Goal: Transaction & Acquisition: Purchase product/service

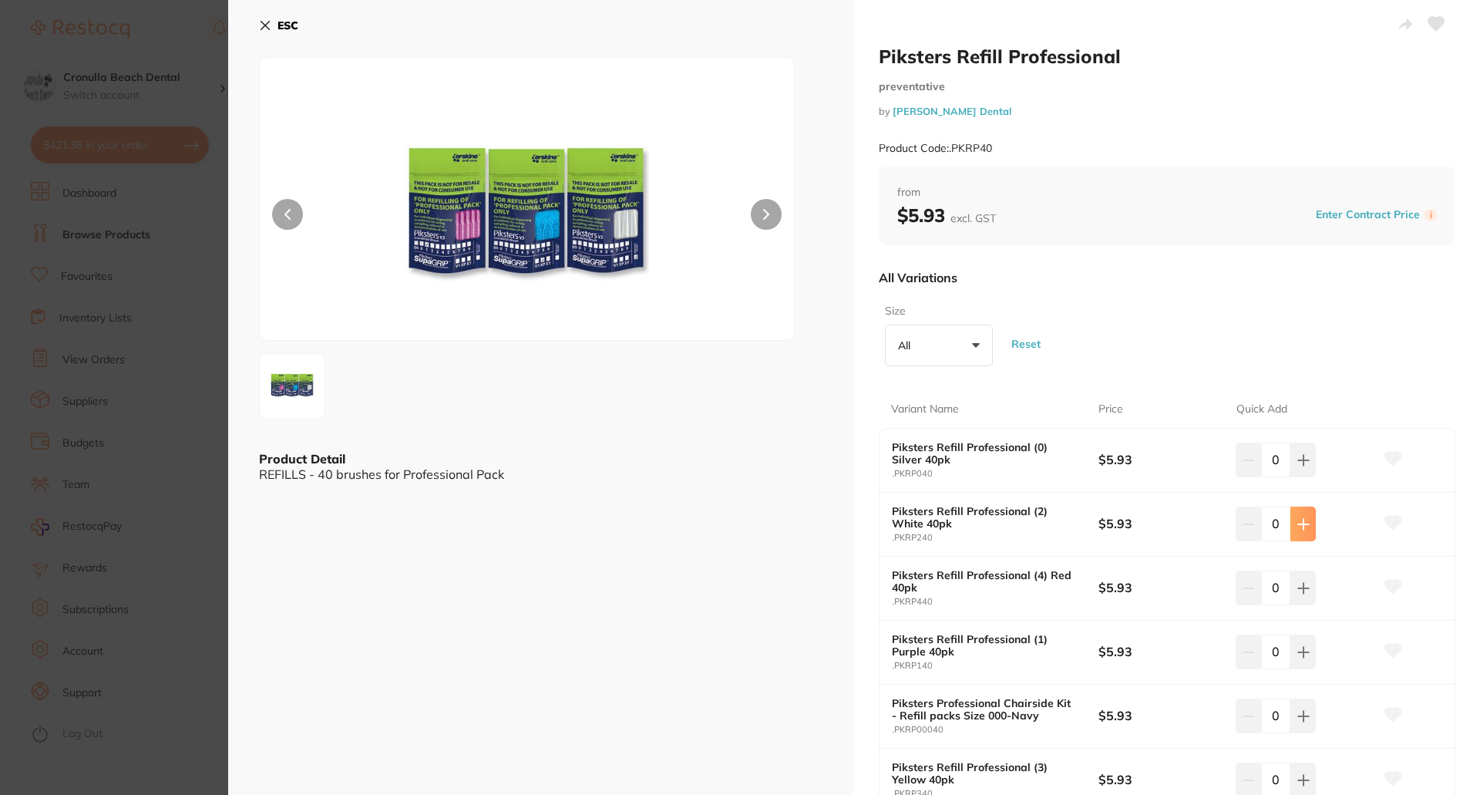
click at [1298, 526] on icon at bounding box center [1303, 524] width 12 height 12
type input "2"
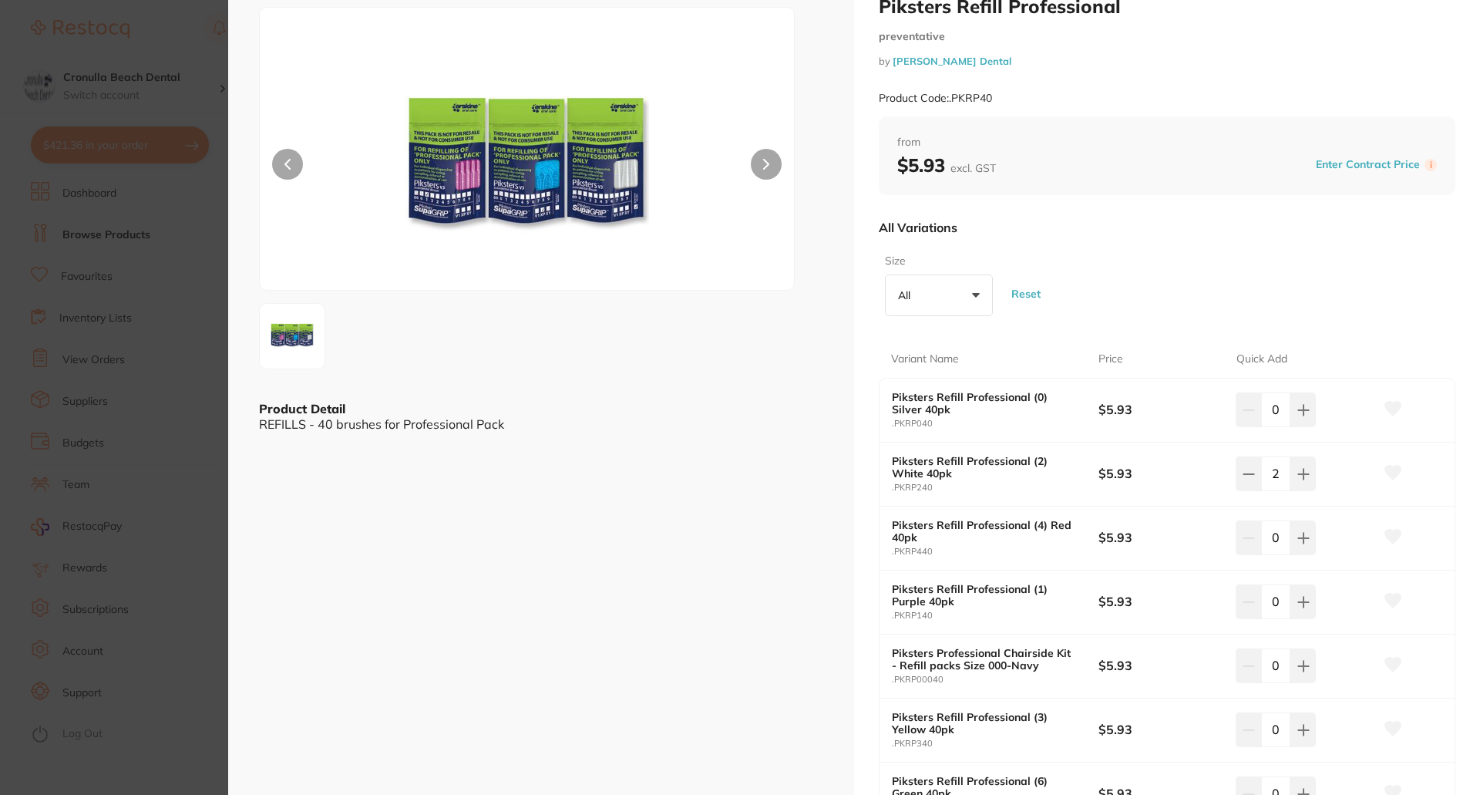
scroll to position [77, 0]
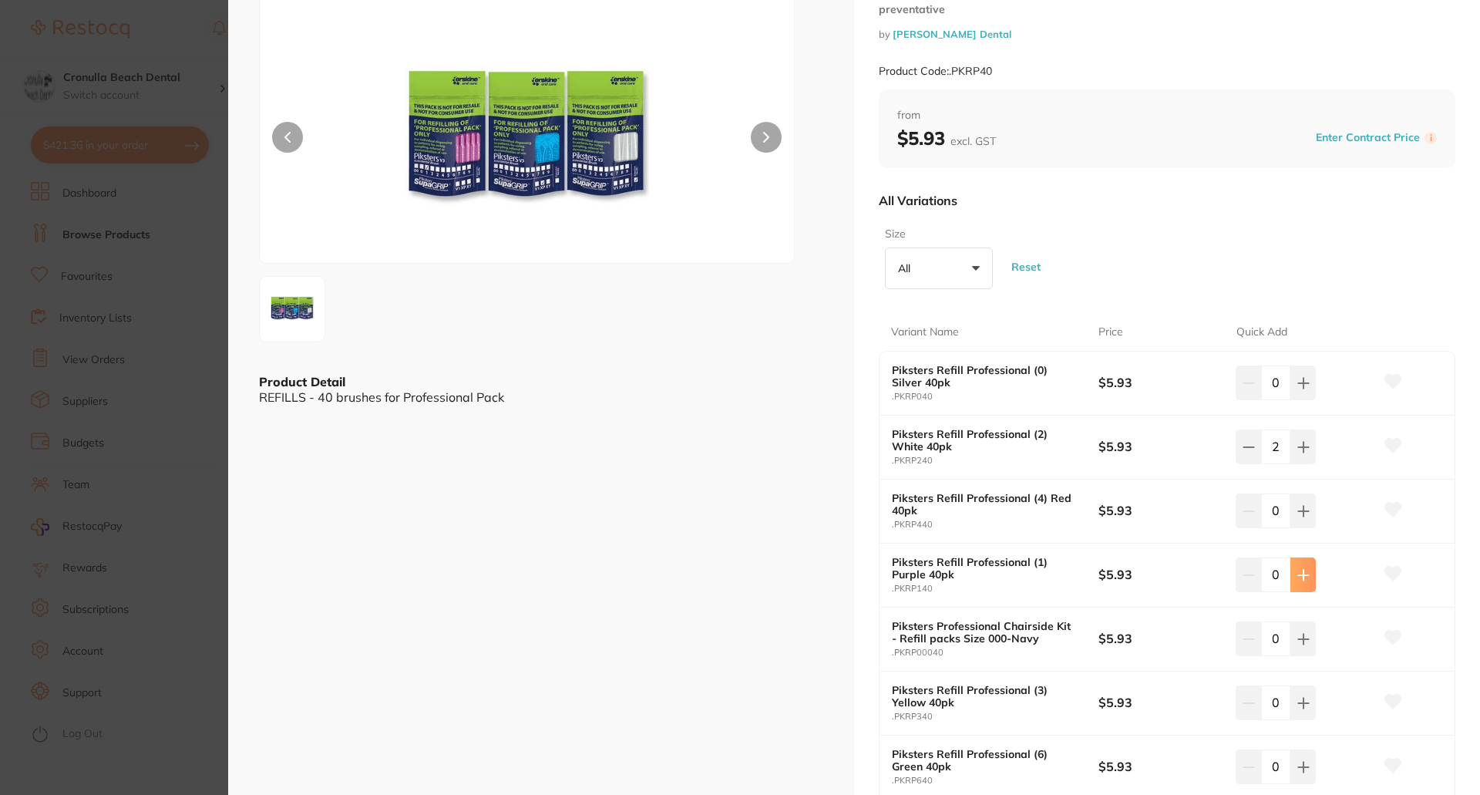
click at [1303, 580] on icon at bounding box center [1303, 575] width 12 height 12
type input "1"
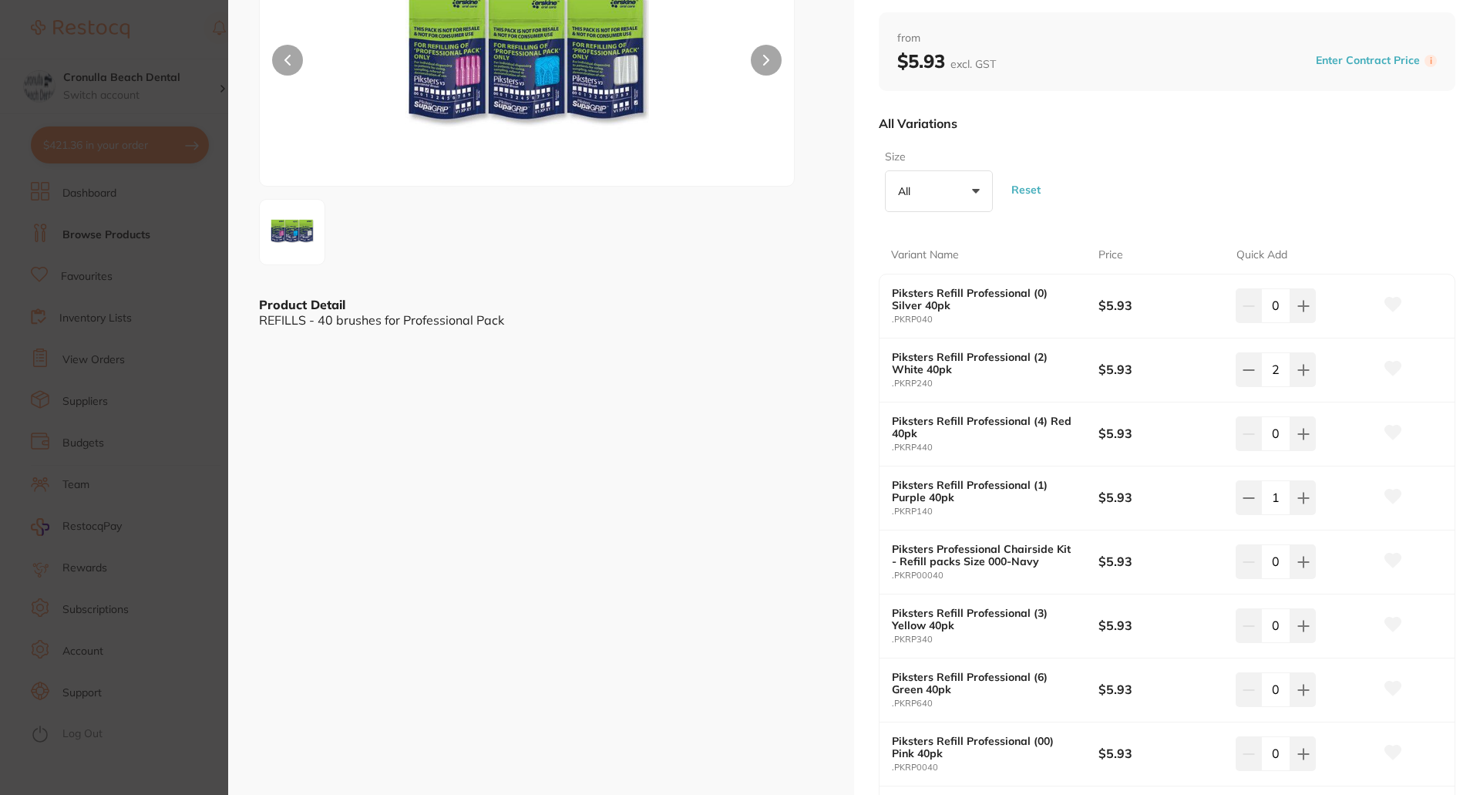
scroll to position [231, 0]
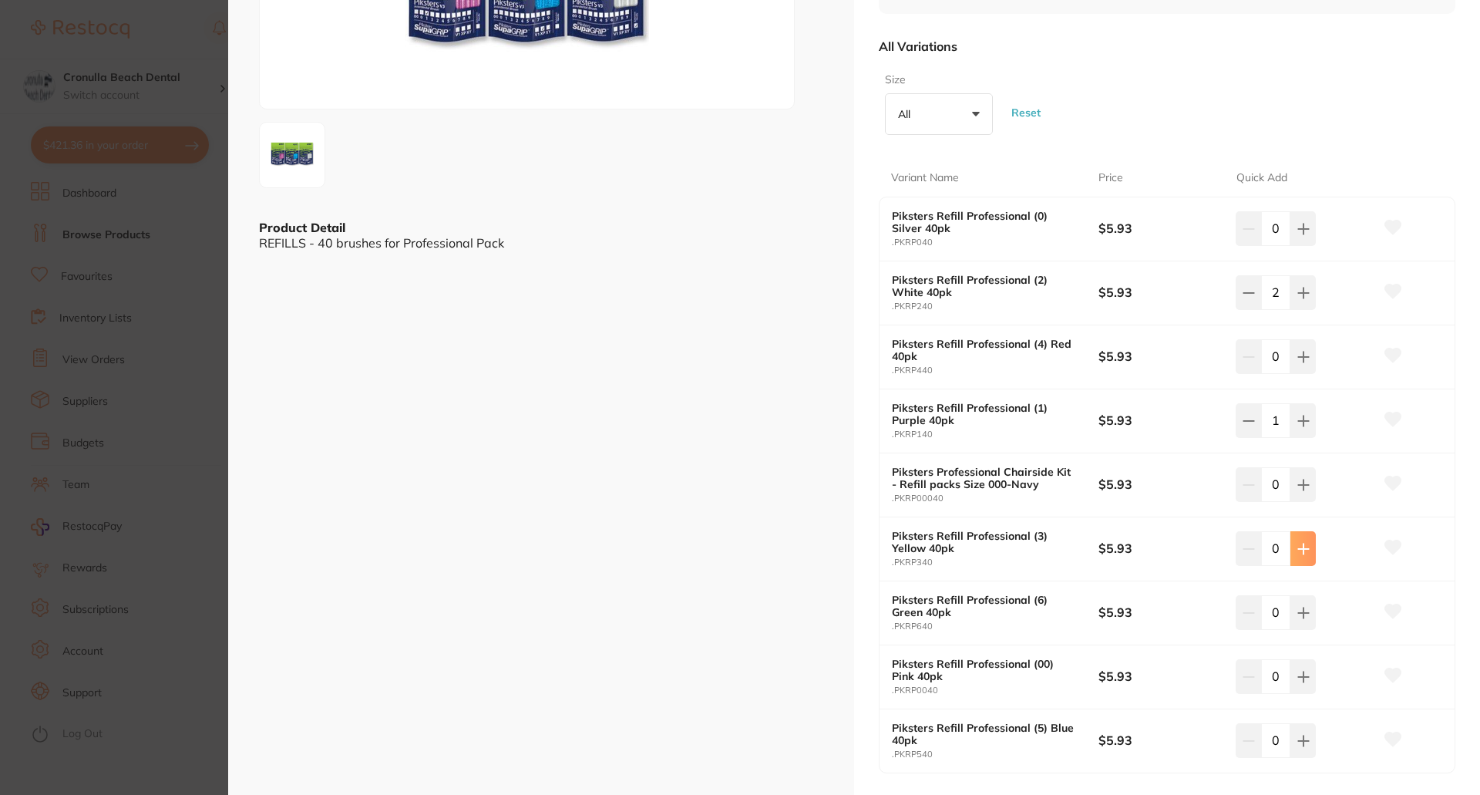
click at [1298, 553] on icon at bounding box center [1303, 549] width 12 height 12
type input "1"
click at [1303, 744] on icon at bounding box center [1303, 741] width 12 height 12
type input "1"
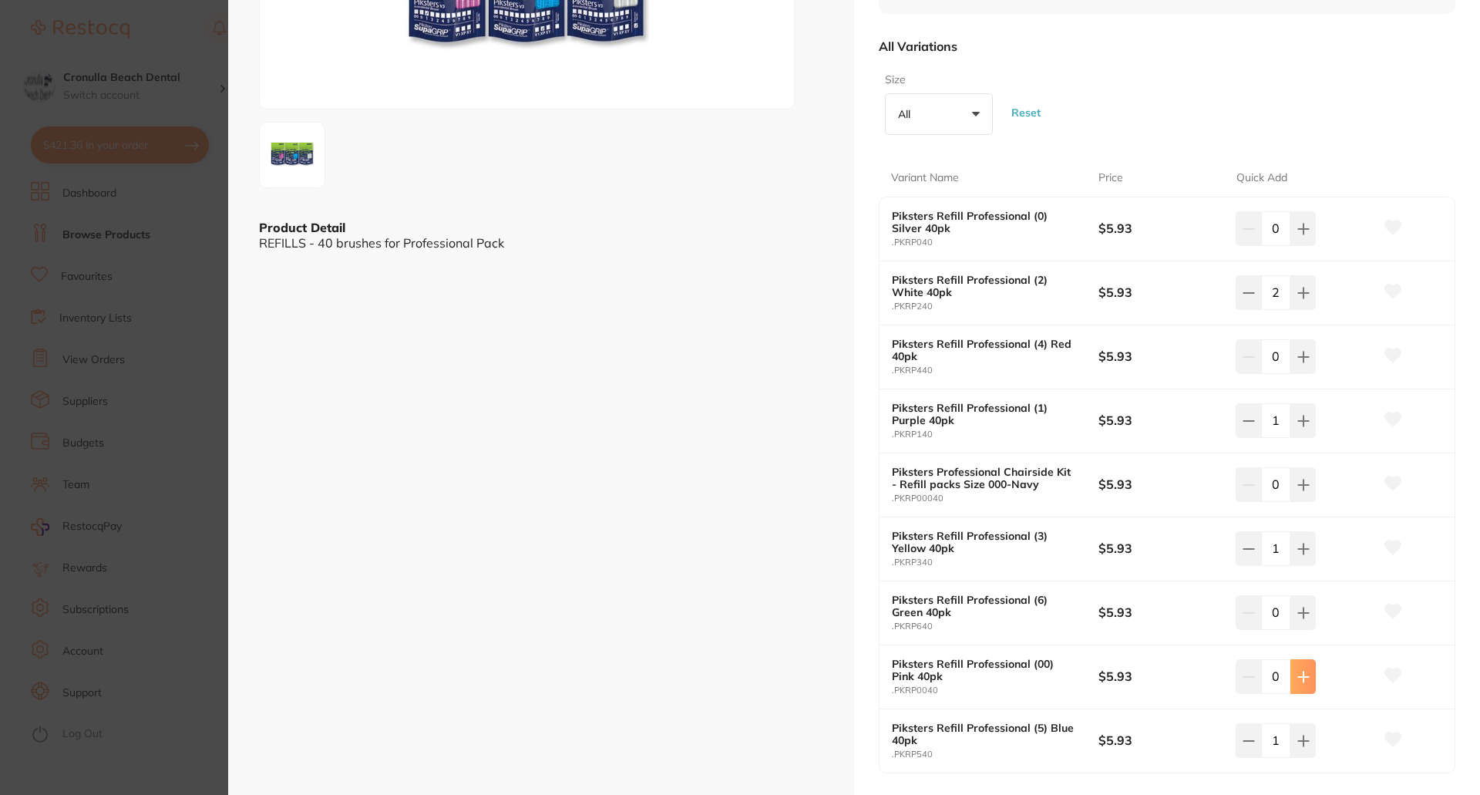
click at [1300, 682] on icon at bounding box center [1303, 677] width 12 height 12
type input "4"
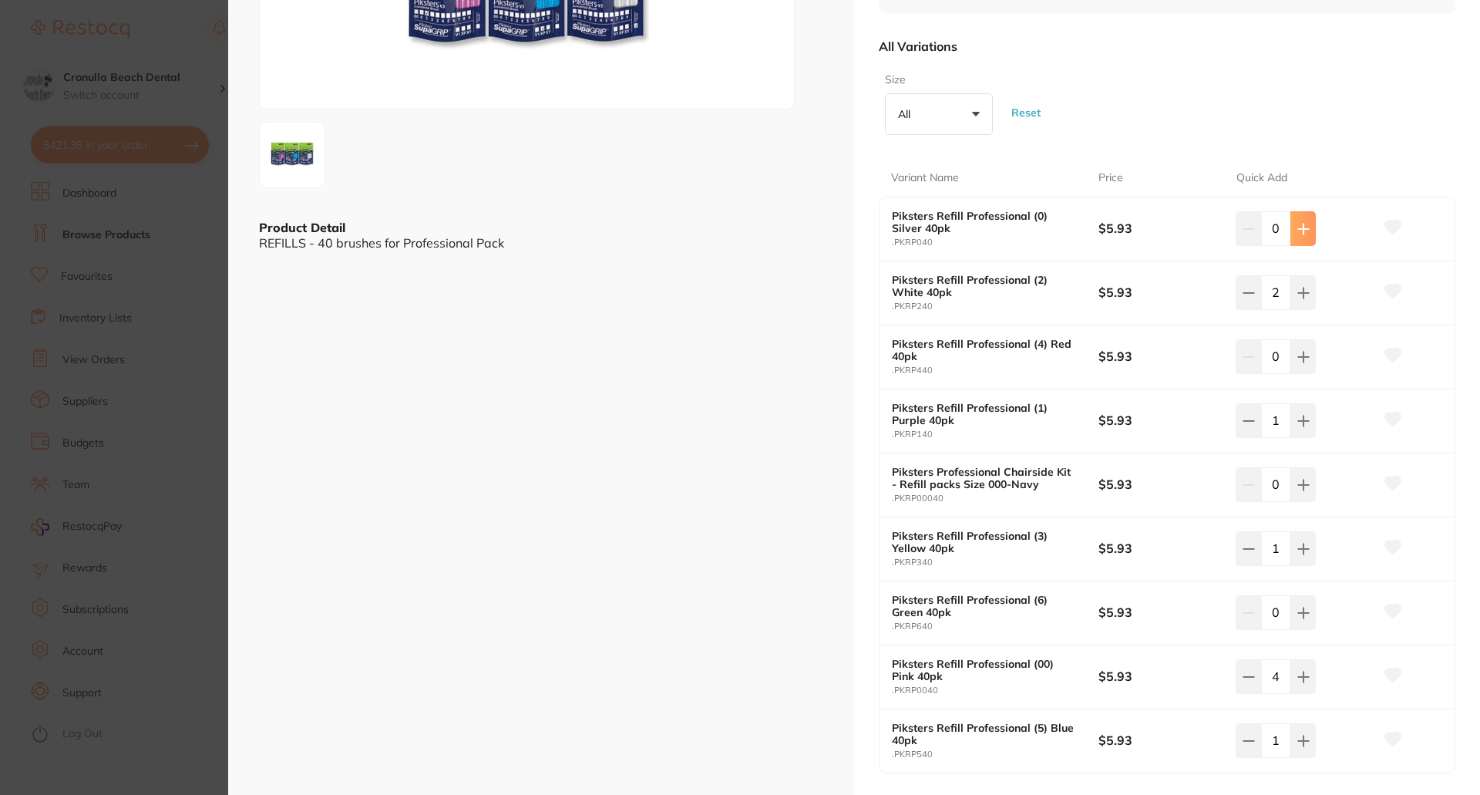
click at [1299, 233] on icon at bounding box center [1303, 229] width 12 height 12
type input "3"
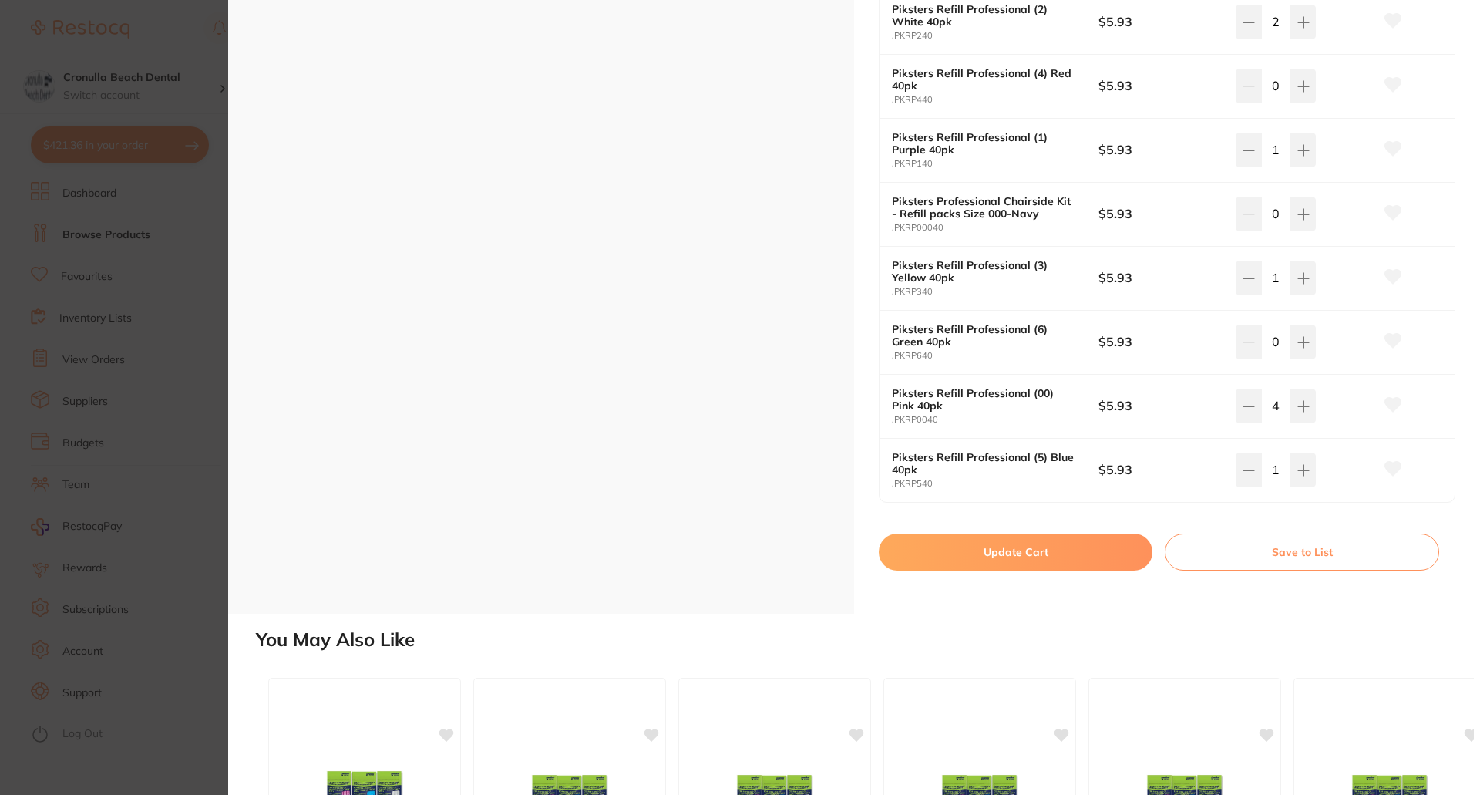
scroll to position [540, 0]
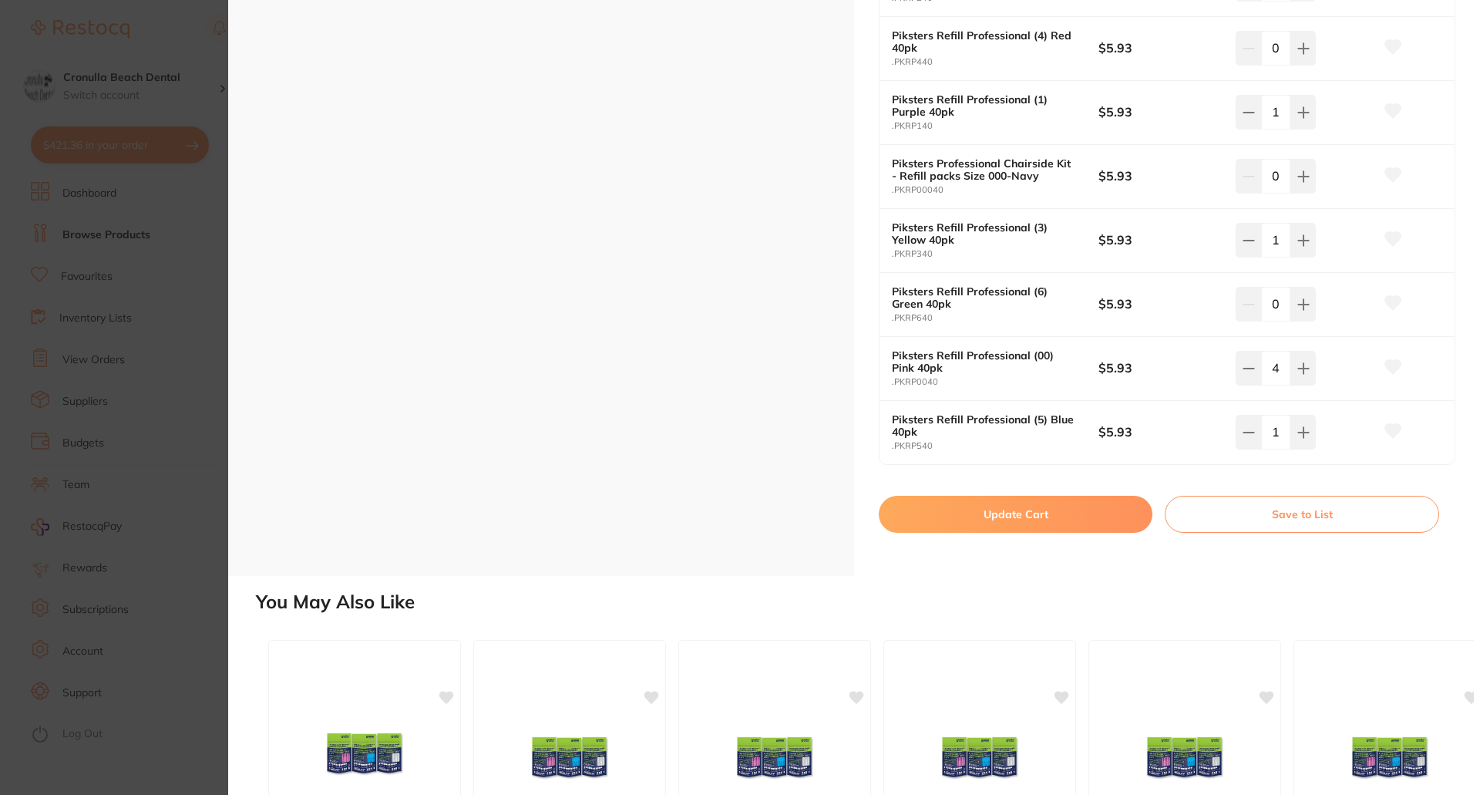
click at [1035, 513] on button "Update Cart" at bounding box center [1016, 514] width 274 height 37
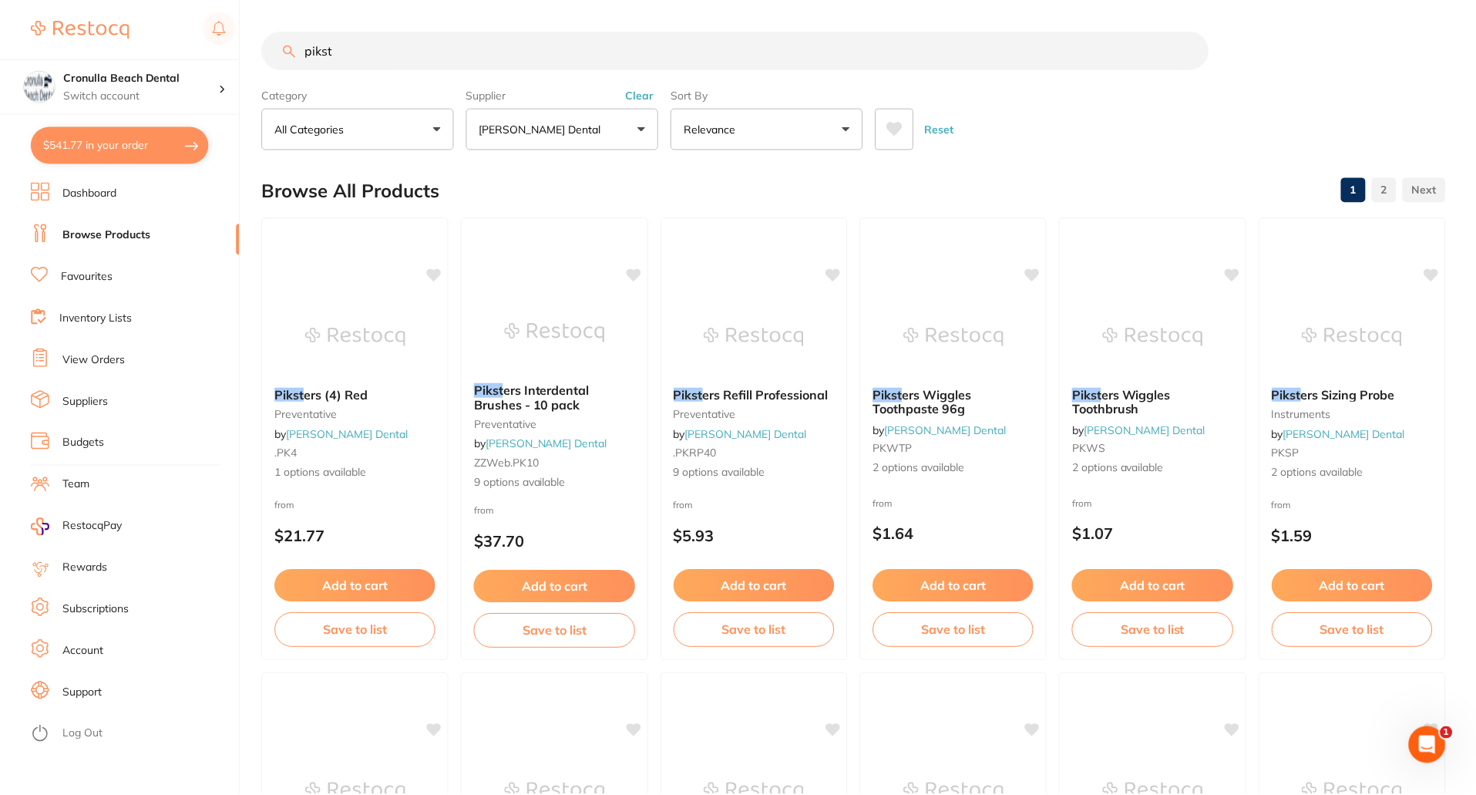
scroll to position [5, 0]
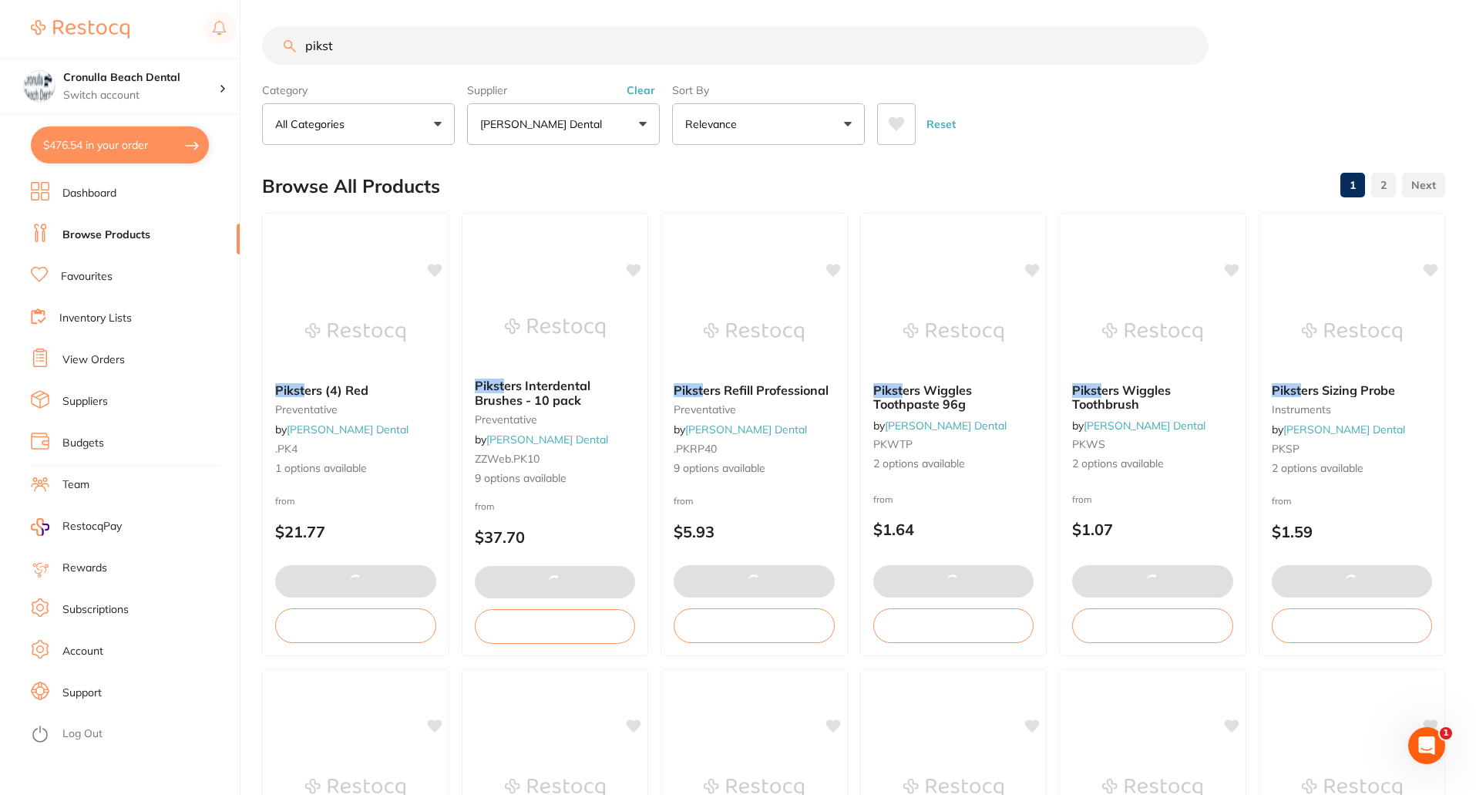
click at [133, 146] on button "$476.54 in your order" at bounding box center [120, 144] width 178 height 37
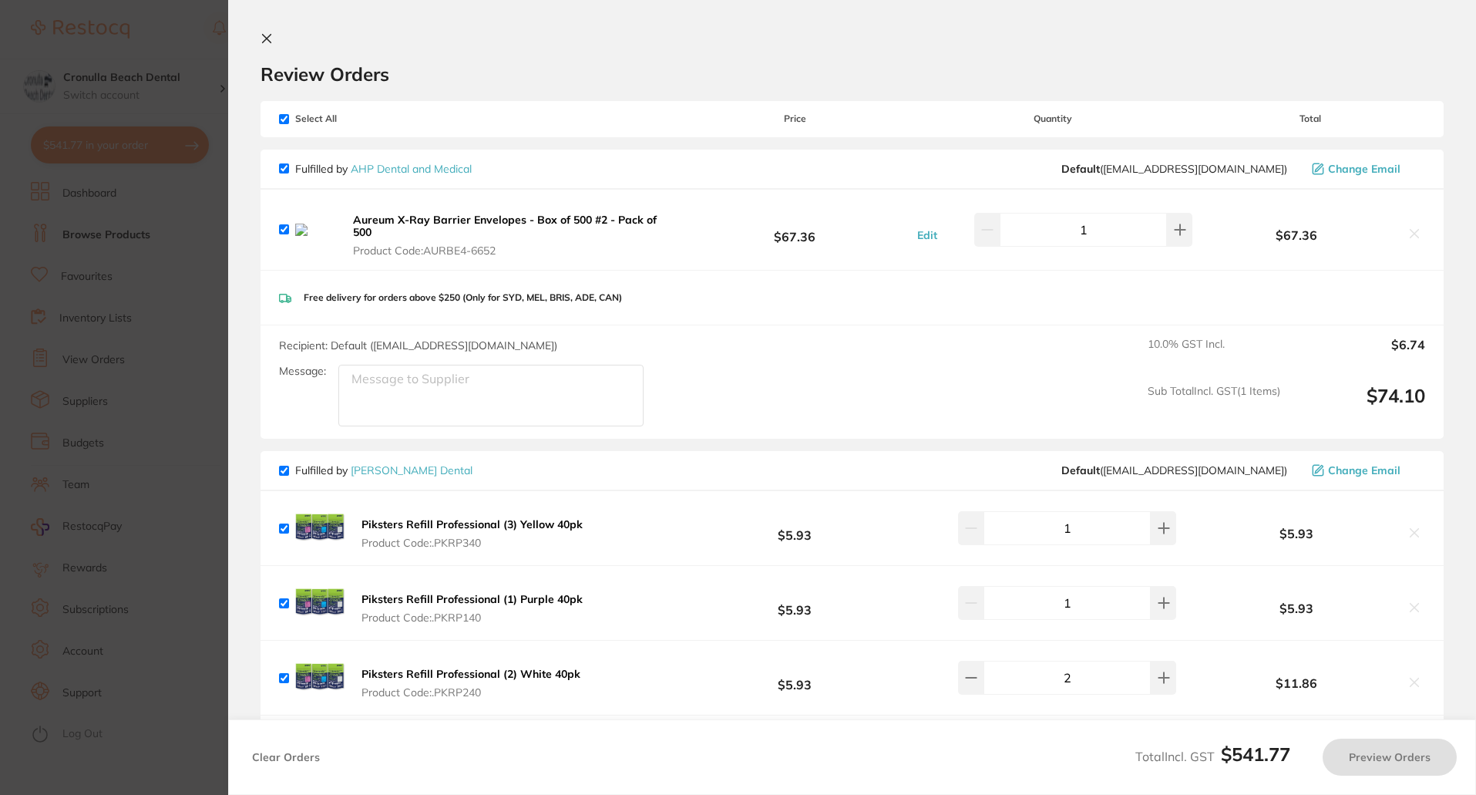
checkbox input "true"
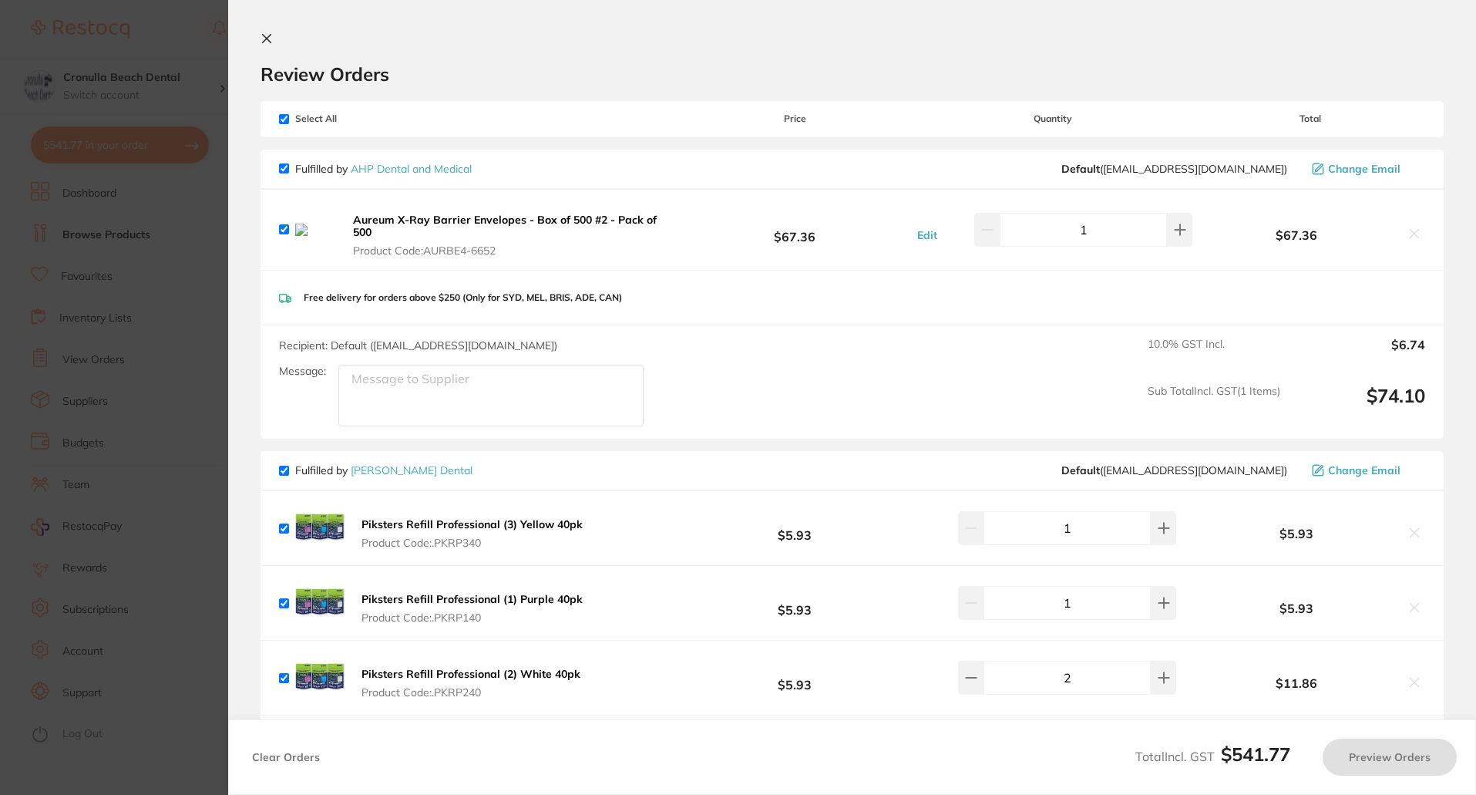
checkbox input "true"
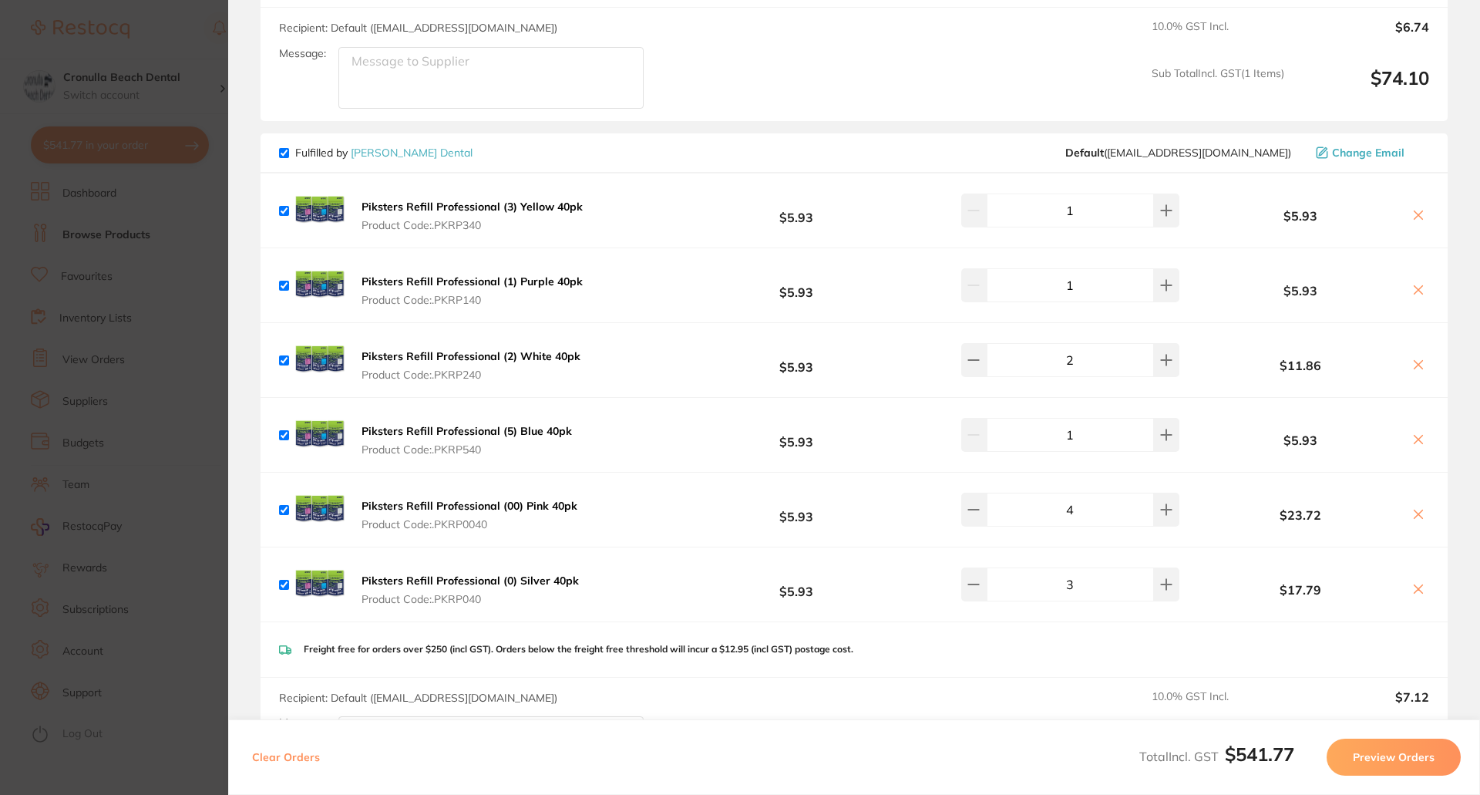
scroll to position [385, 0]
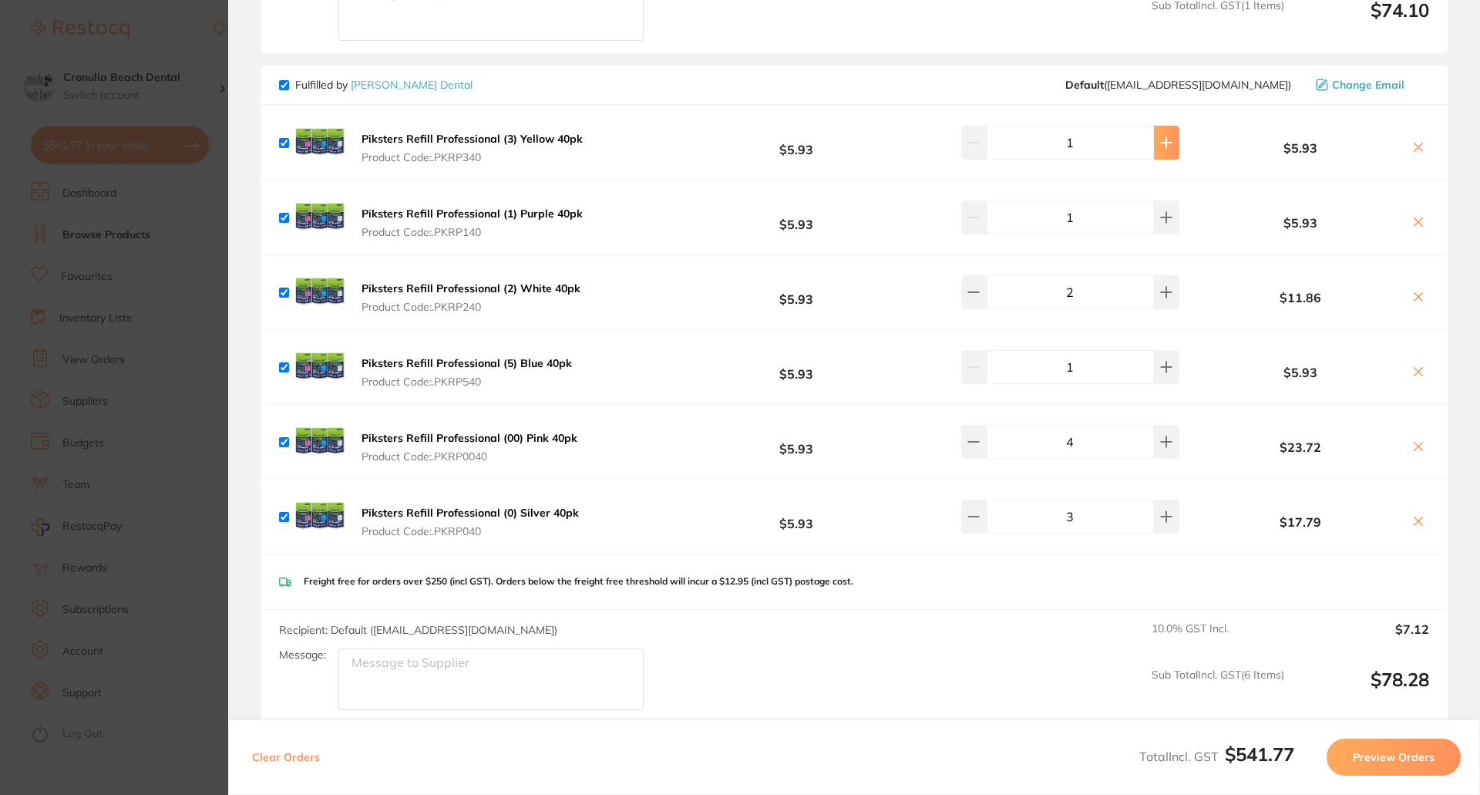
click at [1161, 143] on icon at bounding box center [1166, 143] width 10 height 10
type input "2"
click at [1160, 223] on icon at bounding box center [1166, 217] width 12 height 12
click at [1160, 366] on icon at bounding box center [1166, 367] width 12 height 12
type input "1"
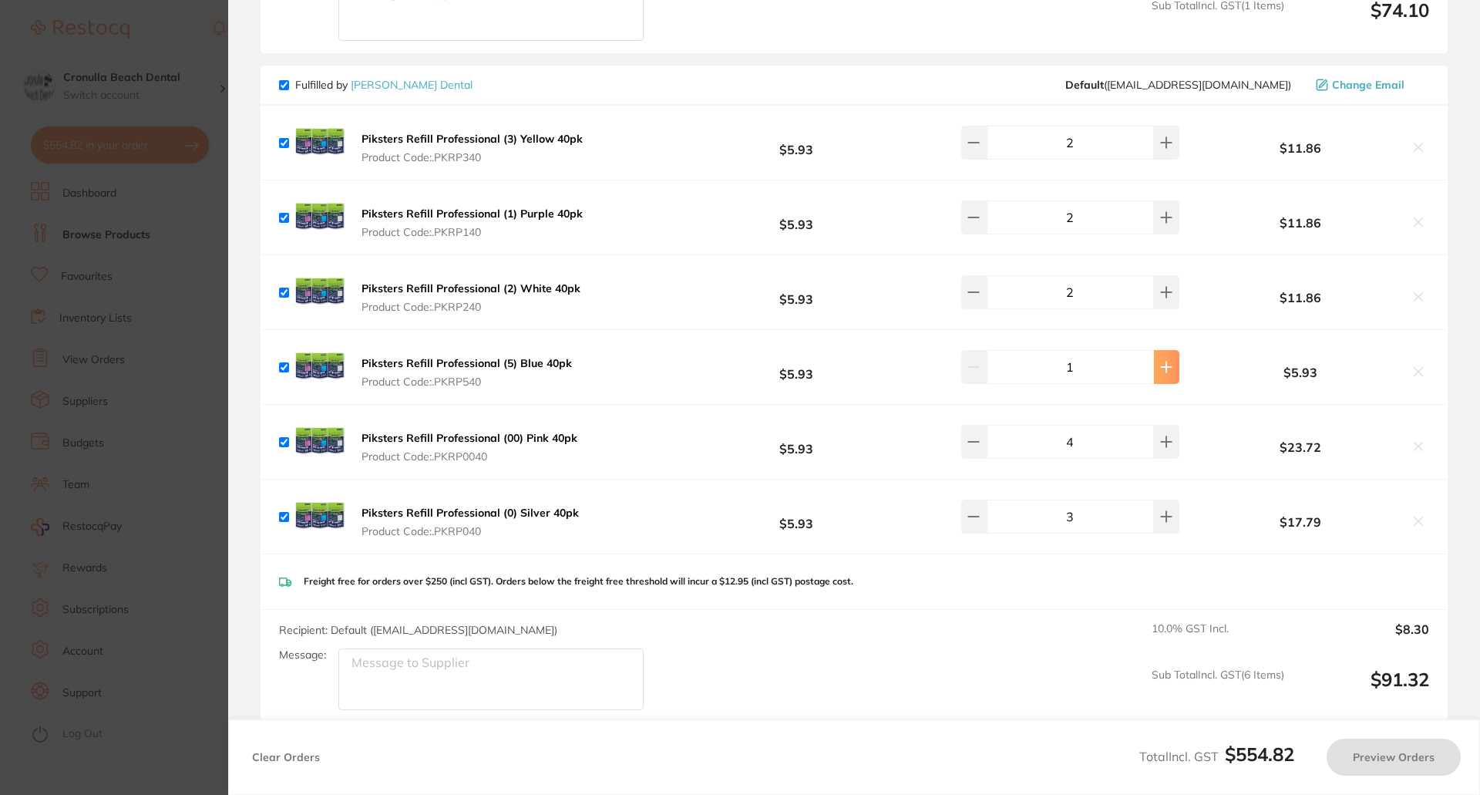
type input "2"
click at [1161, 218] on icon at bounding box center [1166, 218] width 10 height 10
type input "2"
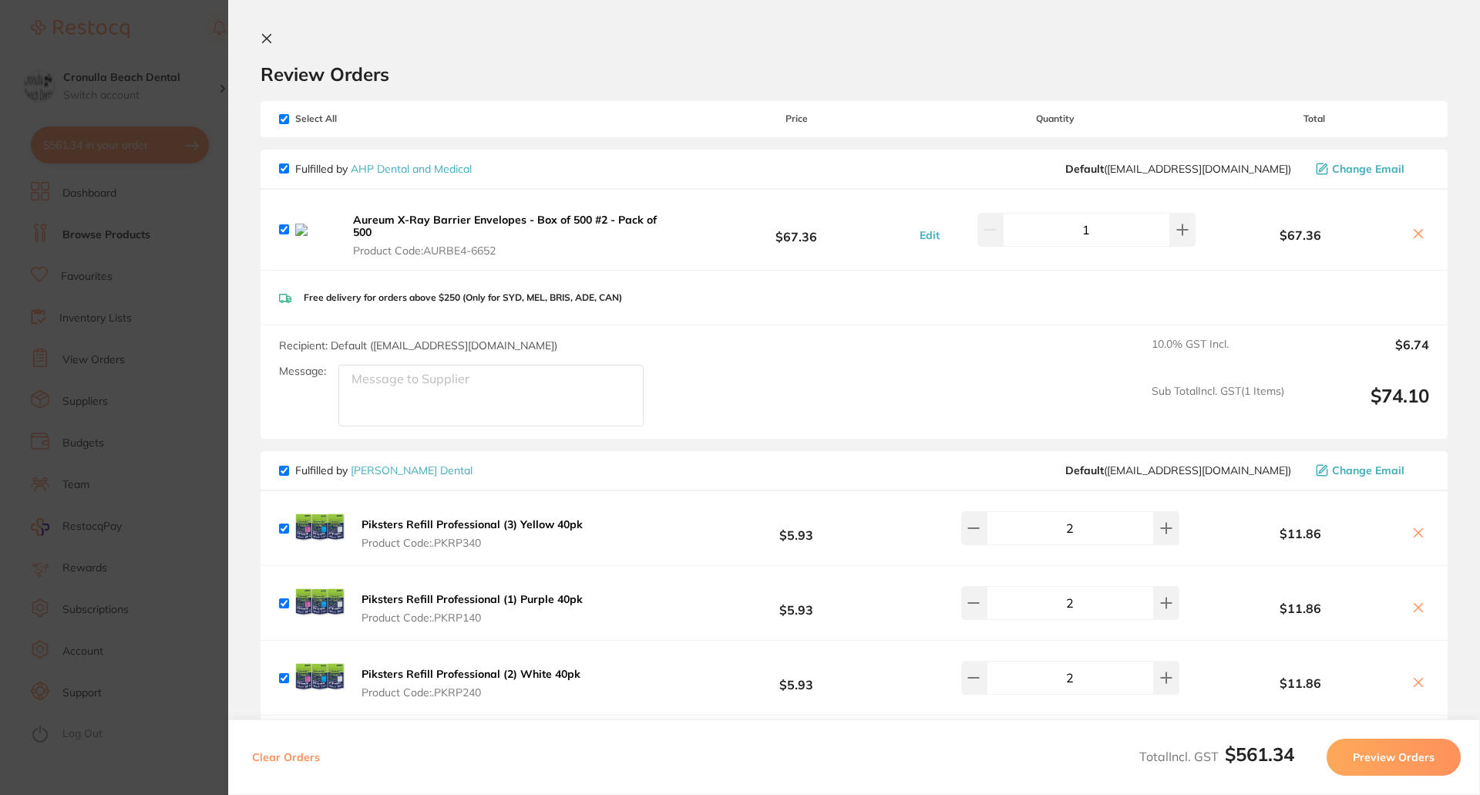
click at [264, 36] on icon at bounding box center [267, 39] width 8 height 8
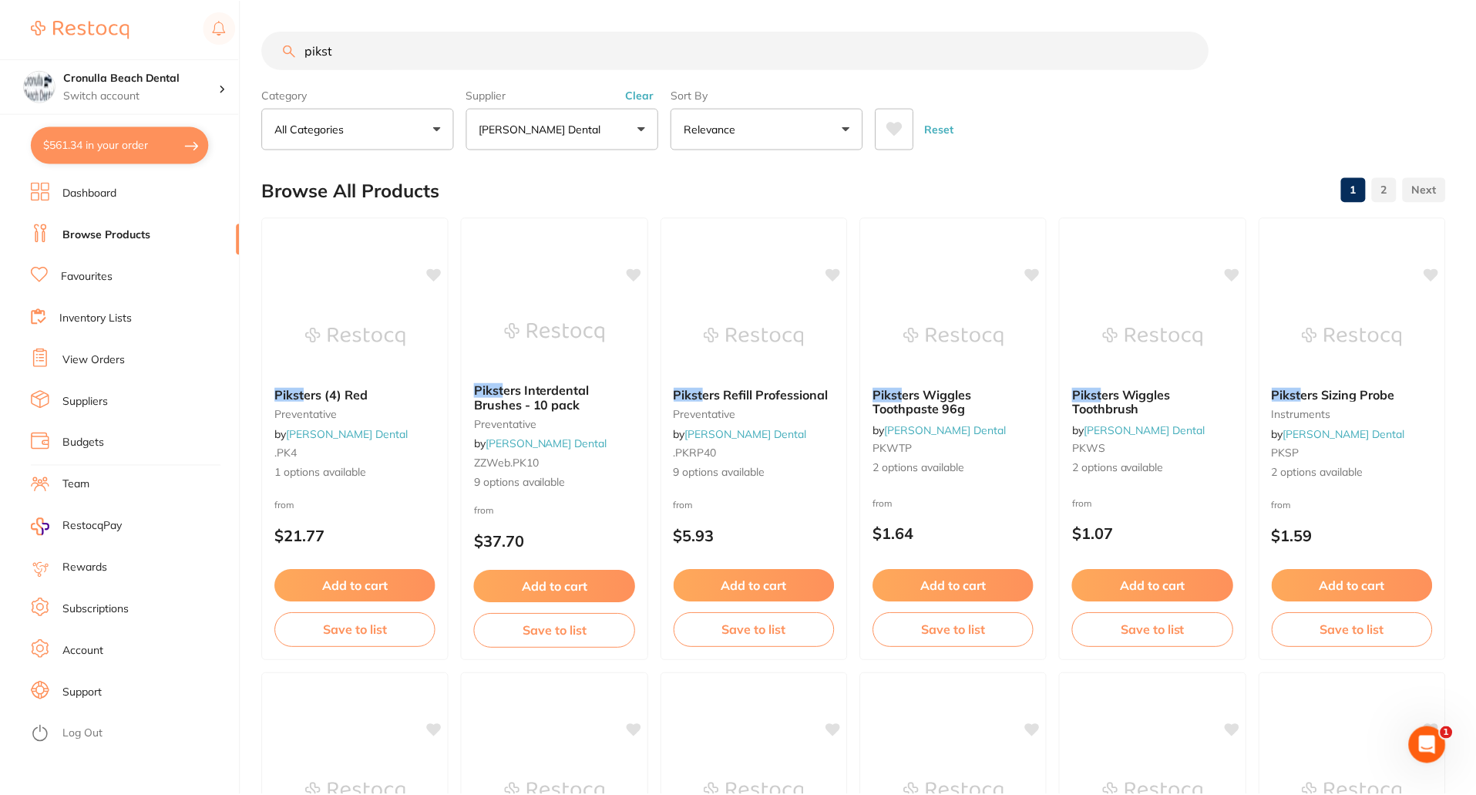
scroll to position [5, 0]
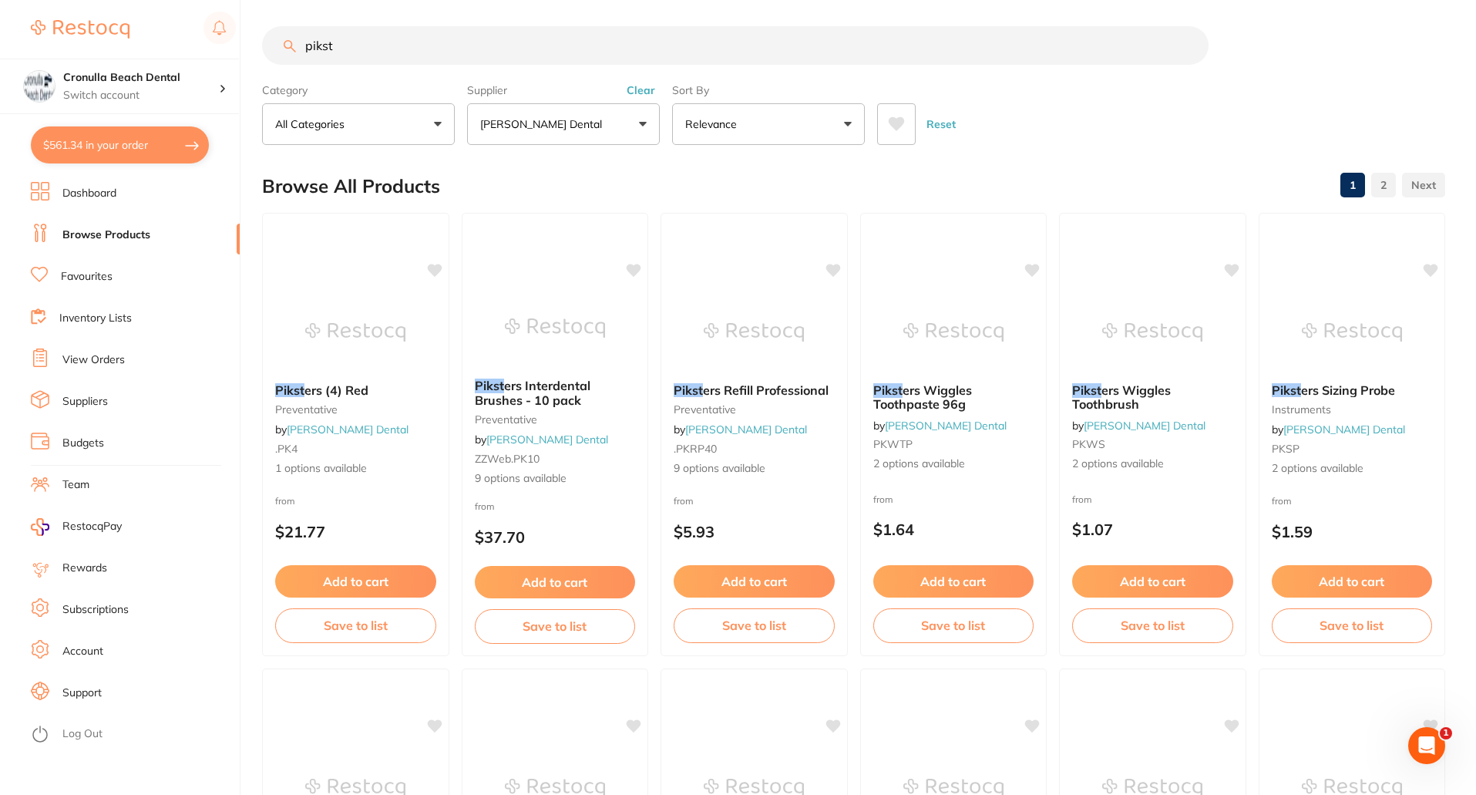
drag, startPoint x: 357, startPoint y: 42, endPoint x: 289, endPoint y: 49, distance: 68.2
click at [289, 49] on div "pikst" at bounding box center [853, 45] width 1183 height 39
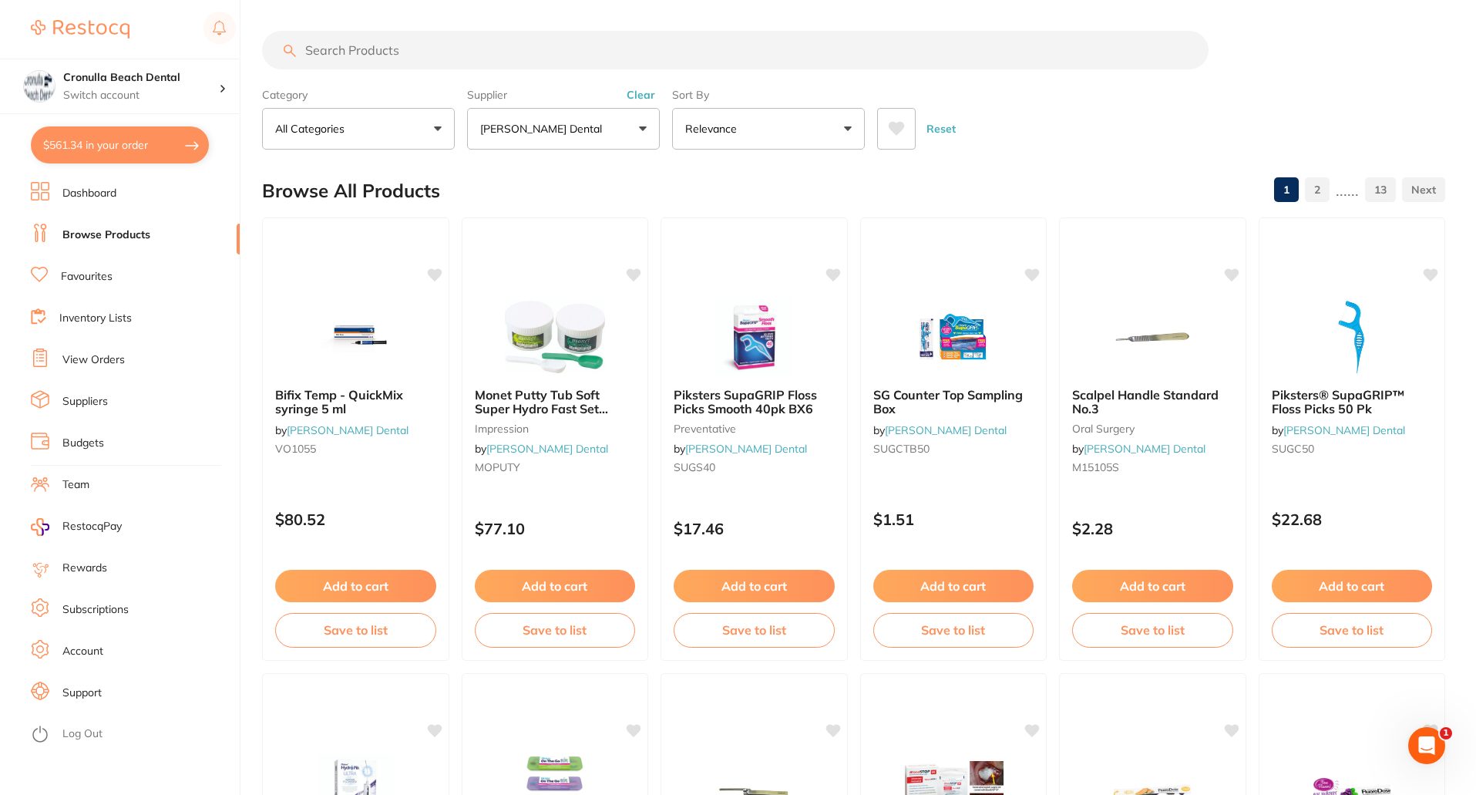
scroll to position [0, 0]
